Goal: Check status: Check status

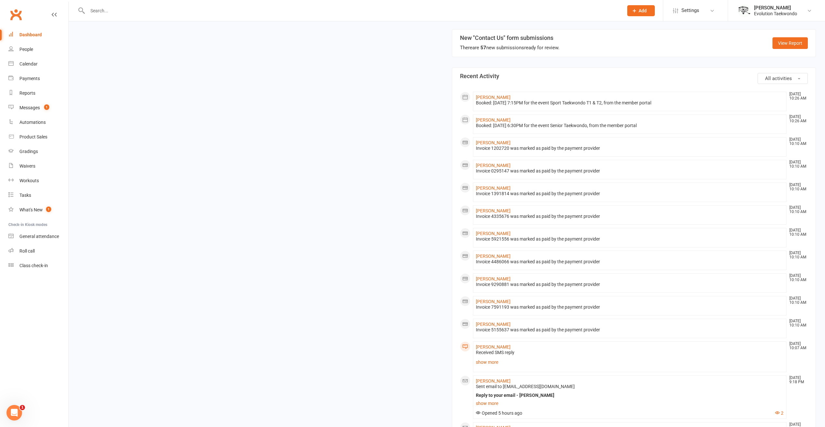
scroll to position [227, 0]
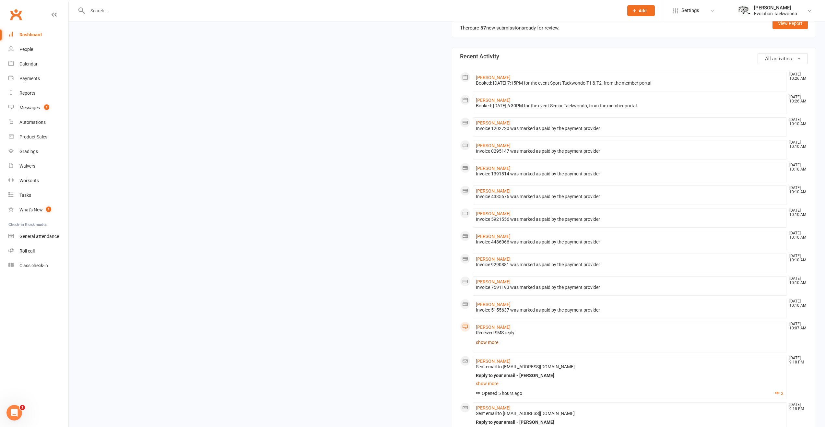
click at [493, 343] on link "show more" at bounding box center [630, 342] width 308 height 9
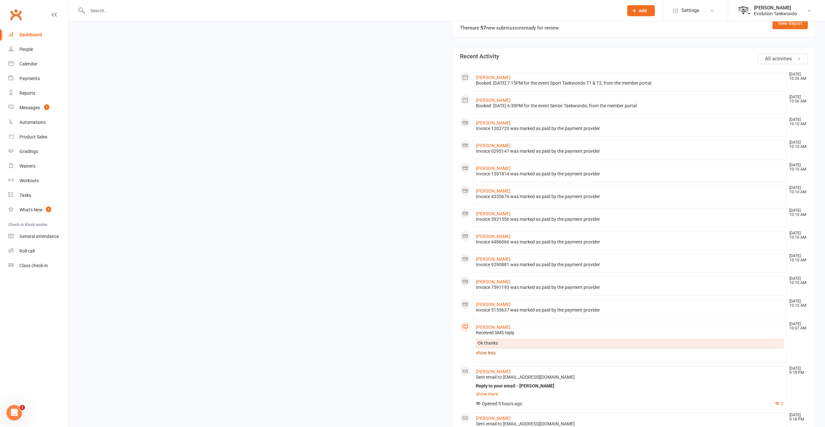
click at [495, 354] on link "show less" at bounding box center [630, 352] width 308 height 9
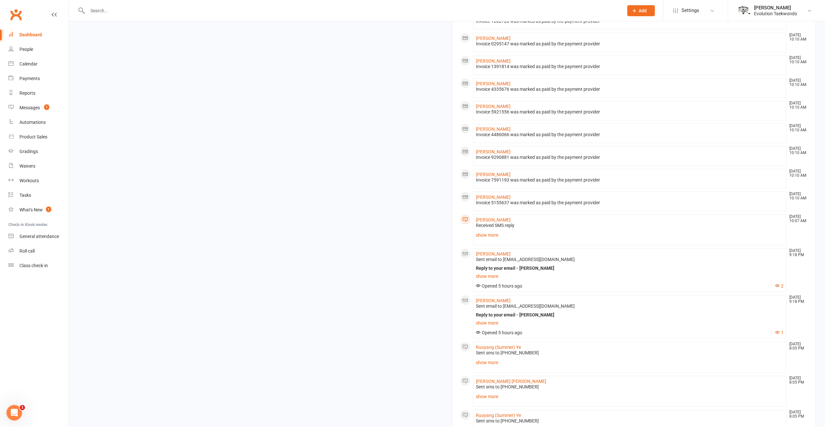
scroll to position [357, 0]
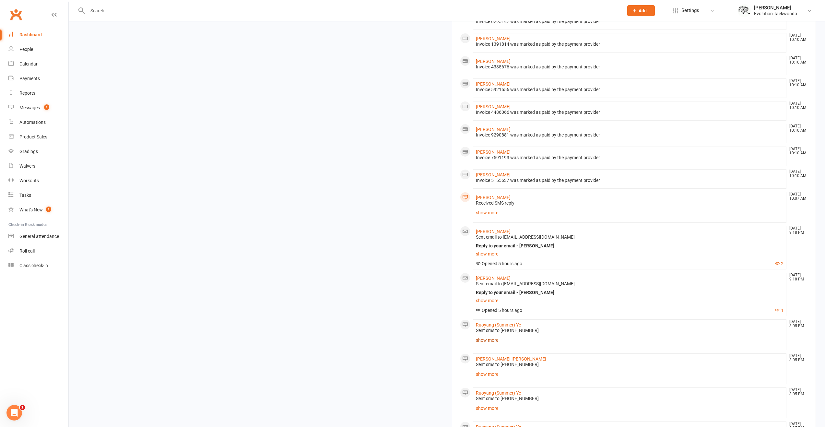
click at [495, 338] on link "show more" at bounding box center [630, 339] width 308 height 9
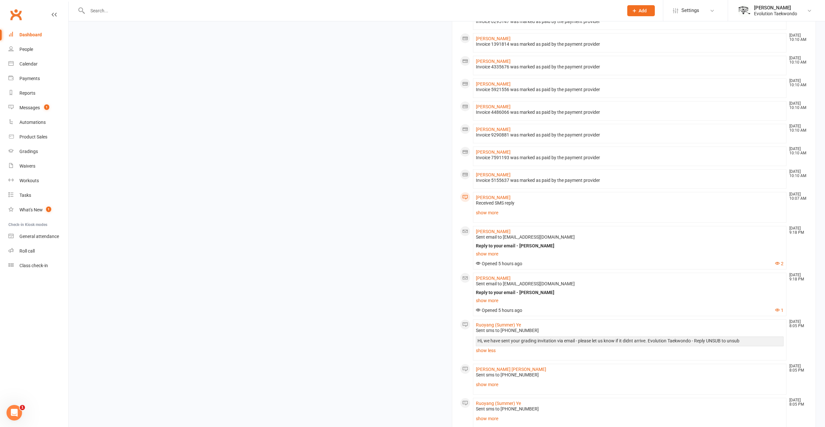
click at [489, 352] on link "show less" at bounding box center [630, 350] width 308 height 9
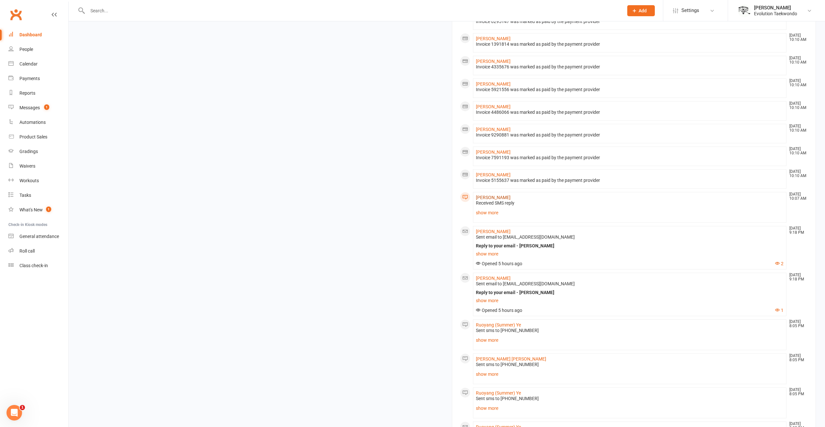
click at [493, 197] on link "[PERSON_NAME]" at bounding box center [493, 197] width 35 height 5
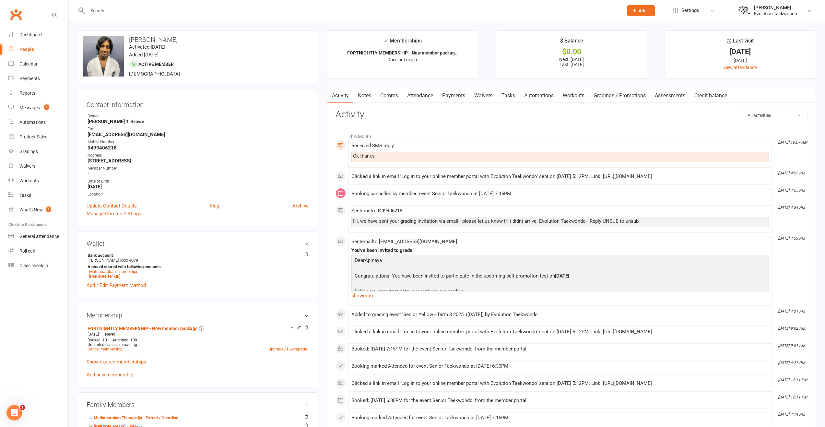
click at [16, 17] on link "Clubworx" at bounding box center [16, 14] width 16 height 16
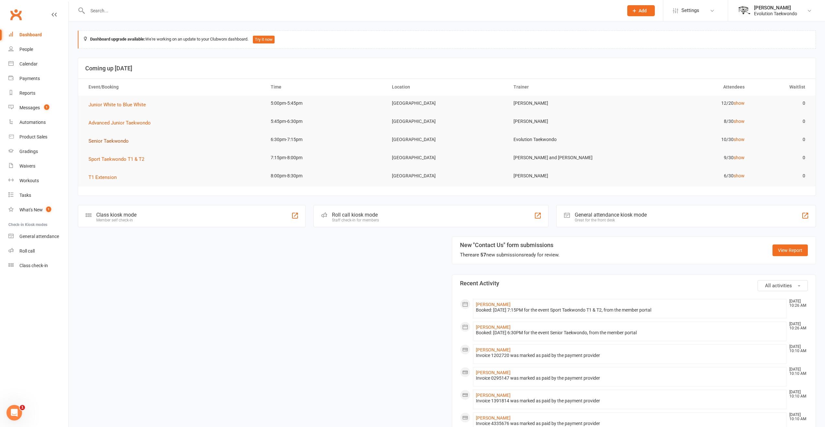
click at [107, 145] on button "Senior Taekwondo" at bounding box center [110, 141] width 45 height 8
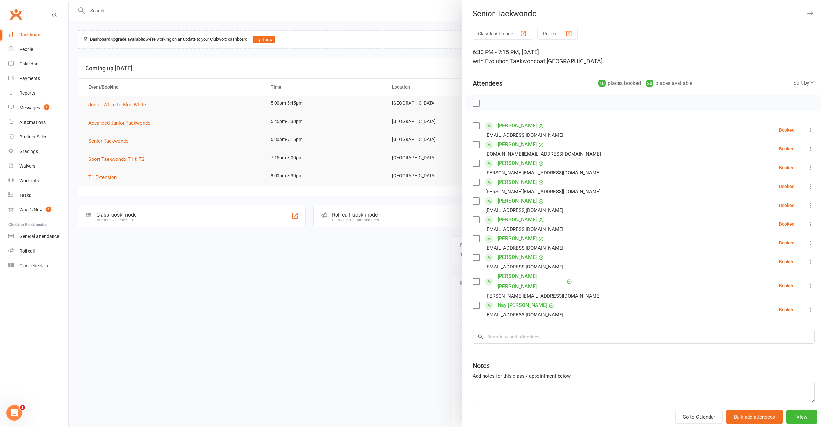
click at [227, 189] on div at bounding box center [447, 213] width 756 height 427
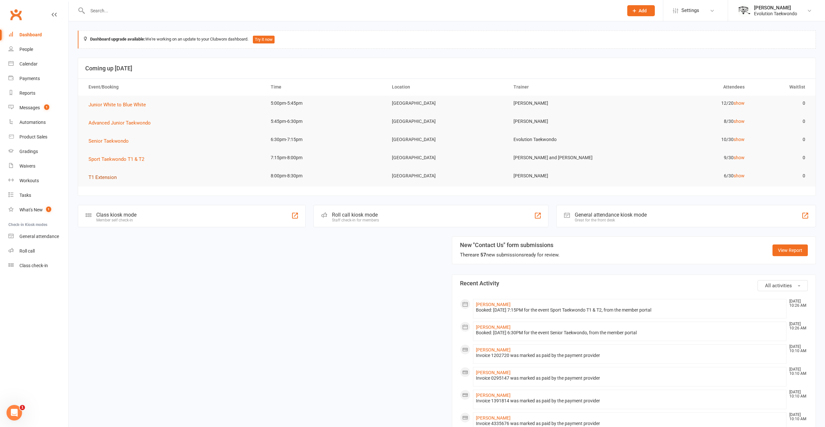
click at [107, 178] on span "T1 Extension" at bounding box center [102, 177] width 28 height 6
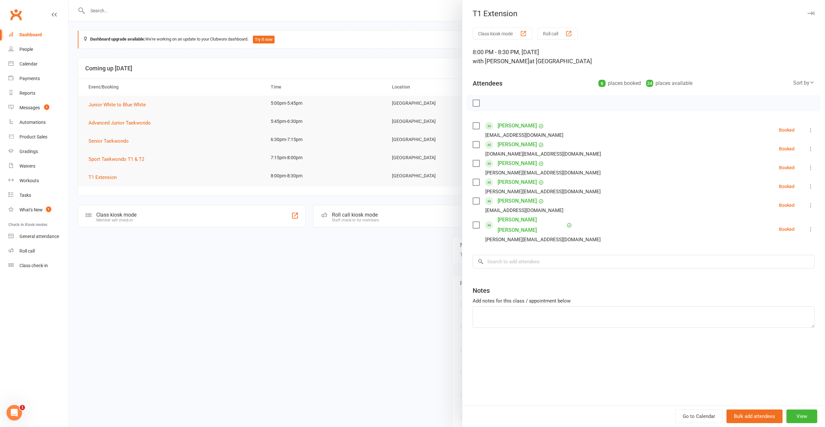
click at [201, 280] on div at bounding box center [447, 213] width 756 height 427
